Goal: Transaction & Acquisition: Obtain resource

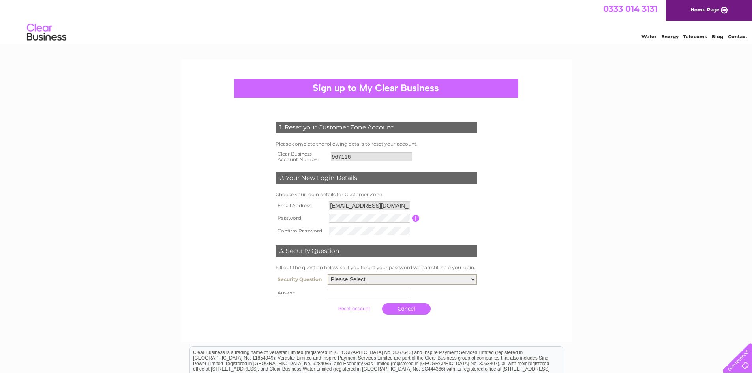
click at [475, 280] on select "Please Select.. In what town or city was your first job? In what town or city d…" at bounding box center [402, 279] width 149 height 10
select select "2"
click at [328, 275] on select "Please Select.. In what town or city was your first job? In what town or city d…" at bounding box center [402, 279] width 149 height 10
click at [350, 295] on input "text" at bounding box center [370, 292] width 82 height 9
type input "chelmsford"
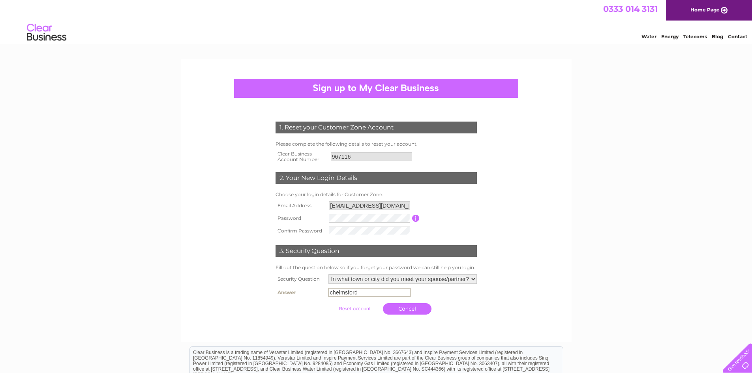
click at [363, 310] on input "submit" at bounding box center [355, 308] width 49 height 11
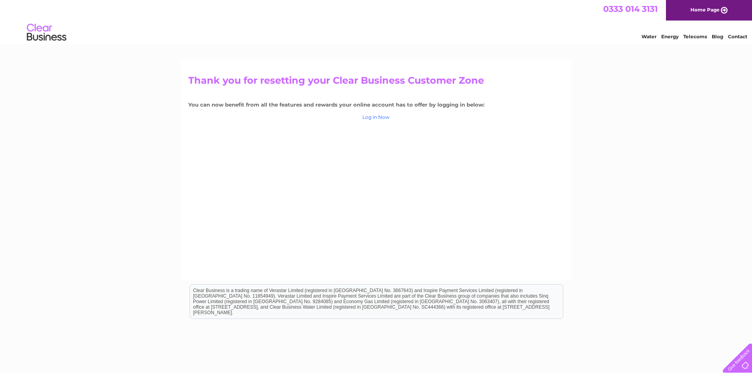
click at [372, 117] on link "Log in Now" at bounding box center [376, 117] width 27 height 6
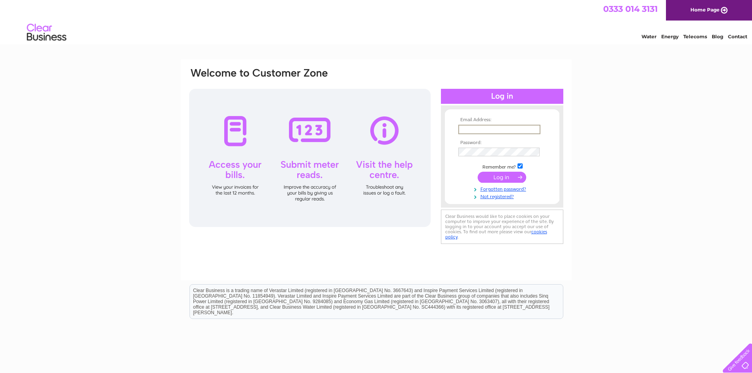
click at [490, 128] on input "text" at bounding box center [500, 129] width 82 height 9
type input "avrilsolarin@gmail.com"
click at [508, 178] on input "submit" at bounding box center [502, 177] width 49 height 11
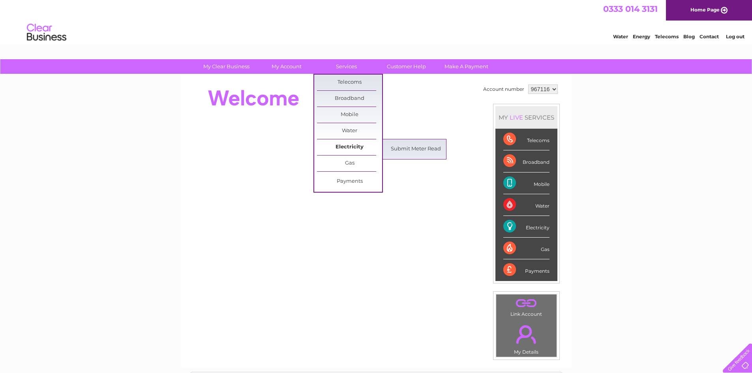
click at [350, 146] on link "Electricity" at bounding box center [349, 147] width 65 height 16
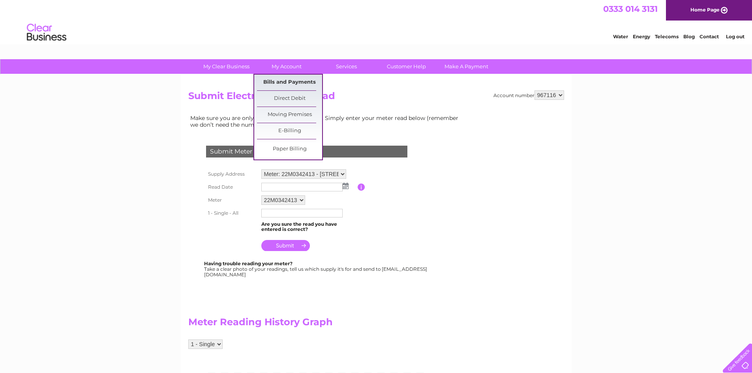
click at [291, 80] on link "Bills and Payments" at bounding box center [289, 83] width 65 height 16
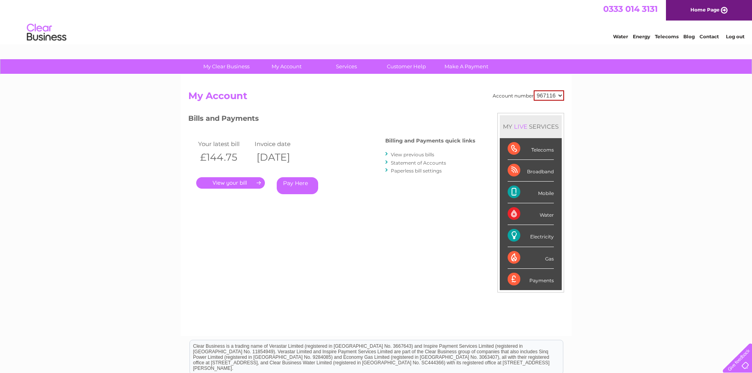
click at [233, 182] on link "." at bounding box center [230, 182] width 69 height 11
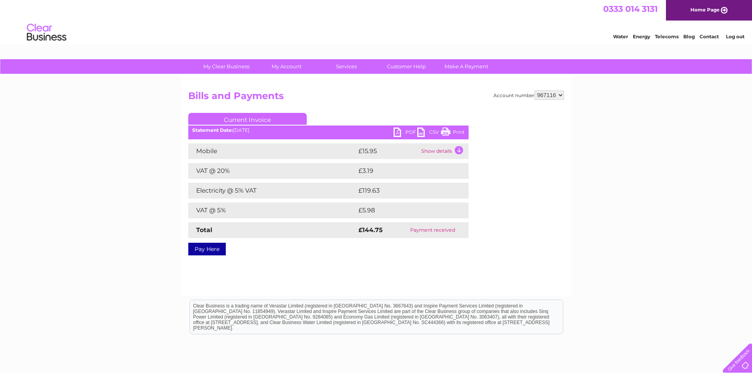
click at [404, 131] on link "PDF" at bounding box center [406, 133] width 24 height 11
click at [395, 132] on link "PDF" at bounding box center [406, 133] width 24 height 11
click at [396, 133] on link "PDF" at bounding box center [406, 133] width 24 height 11
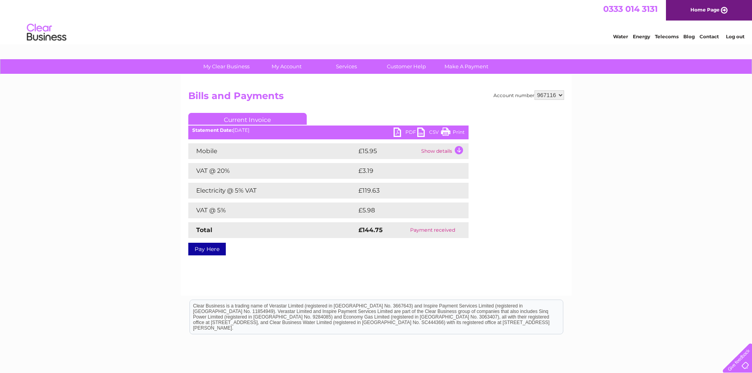
click at [396, 131] on link "PDF" at bounding box center [406, 133] width 24 height 11
